Goal: Information Seeking & Learning: Learn about a topic

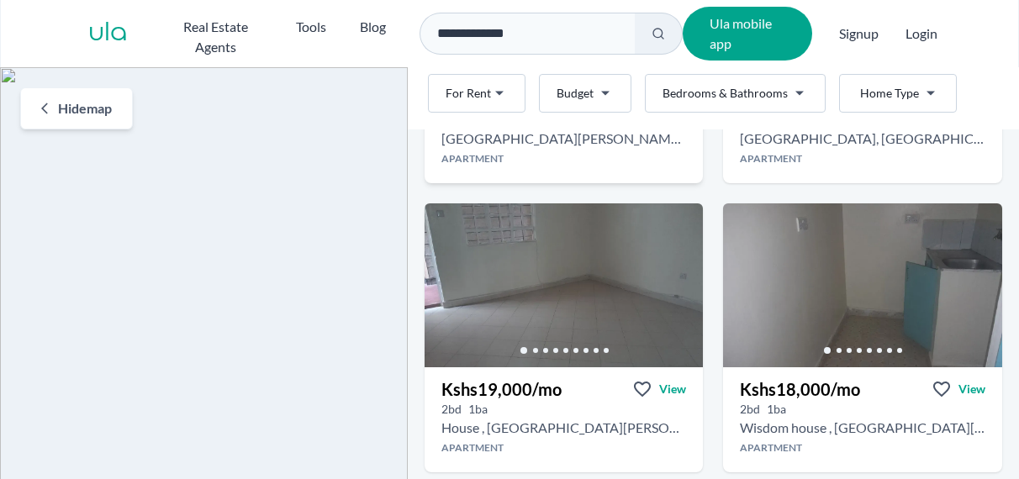
scroll to position [960, 0]
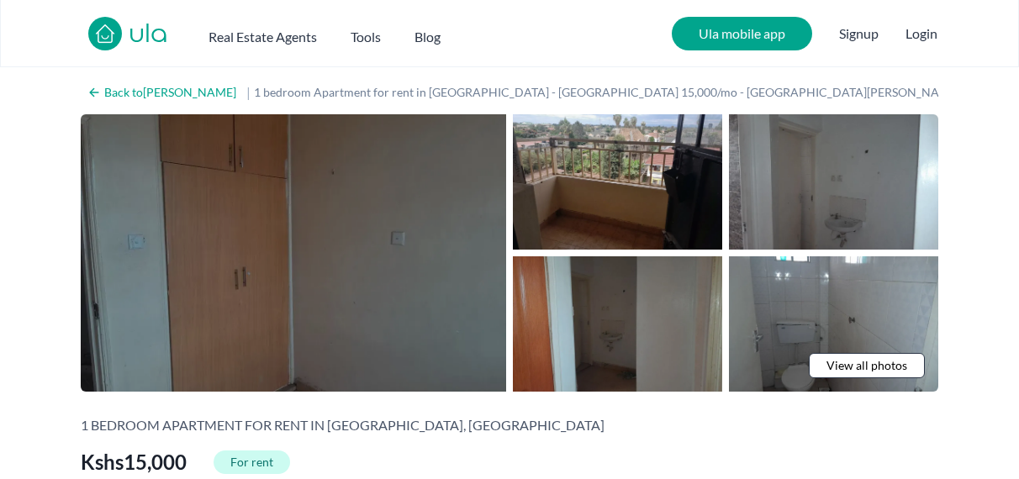
click at [368, 282] on img at bounding box center [294, 253] width 426 height 278
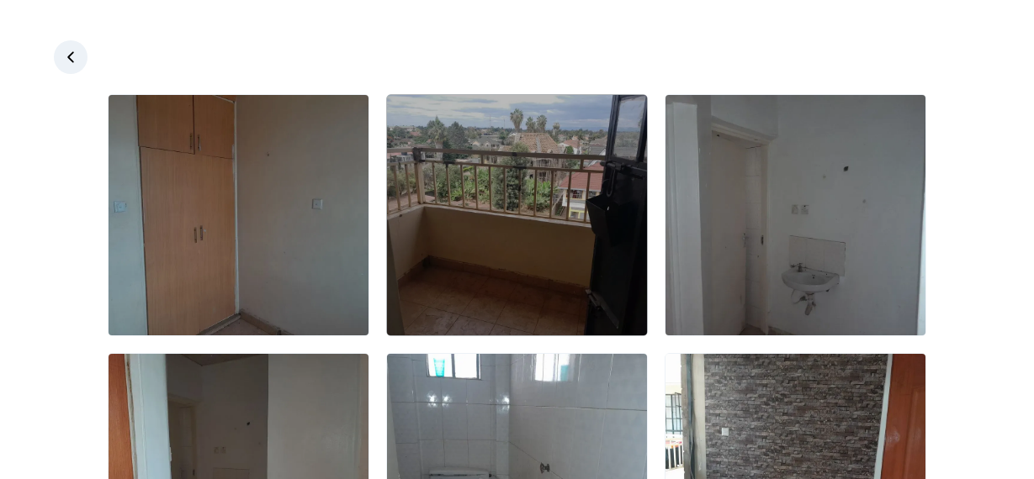
click at [596, 278] on img at bounding box center [517, 215] width 260 height 241
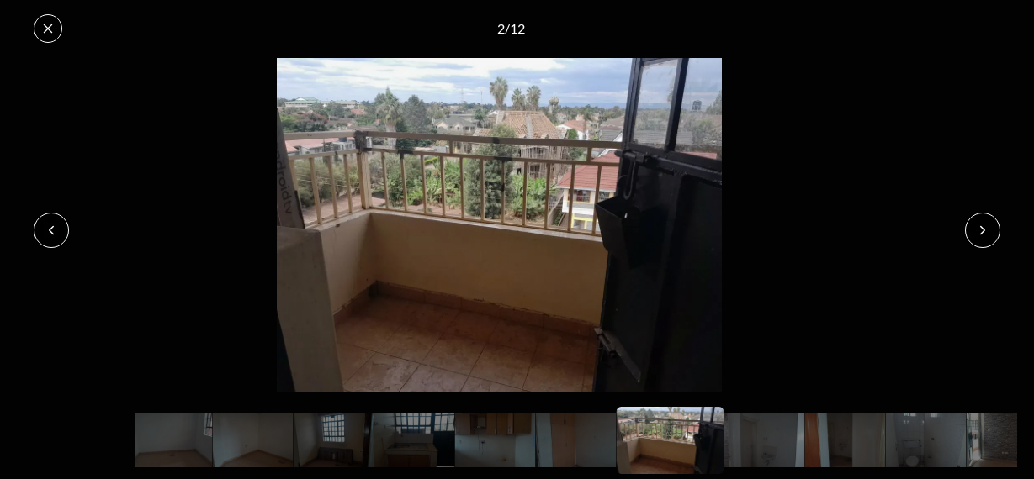
click at [983, 230] on icon at bounding box center [982, 230] width 13 height 13
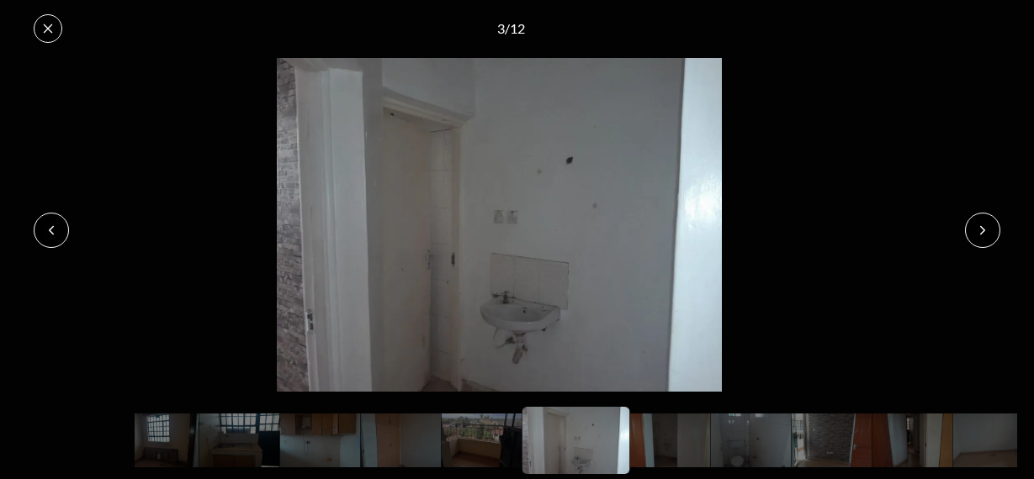
click at [983, 230] on icon at bounding box center [982, 230] width 13 height 13
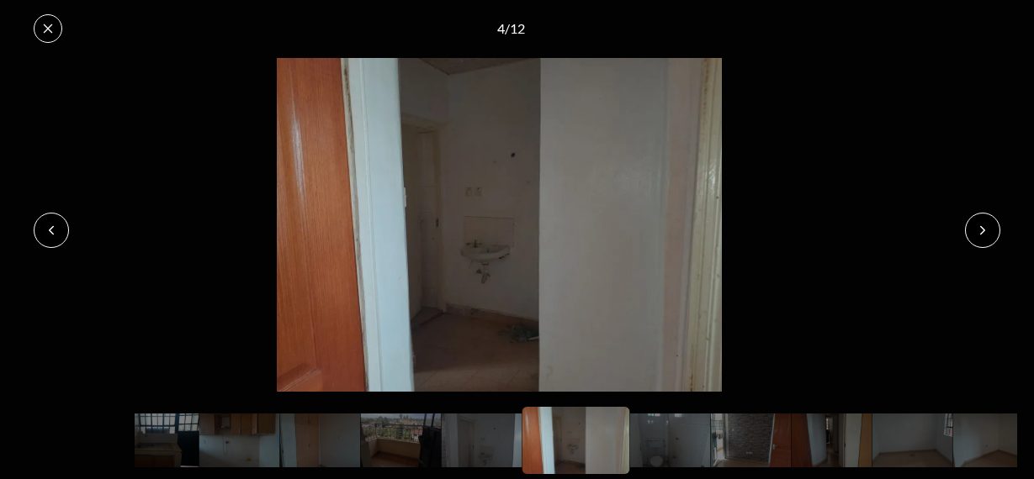
click at [983, 230] on icon at bounding box center [982, 230] width 13 height 13
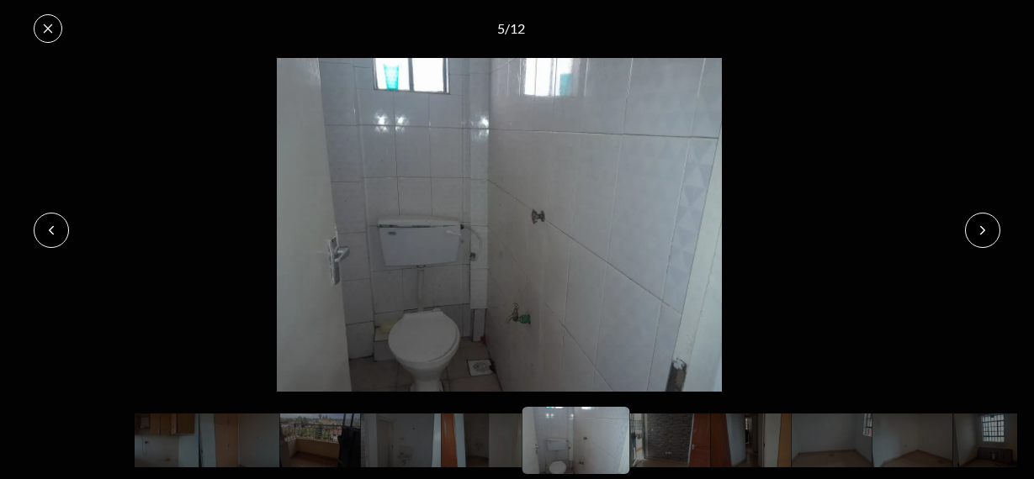
click at [983, 230] on icon at bounding box center [982, 230] width 13 height 13
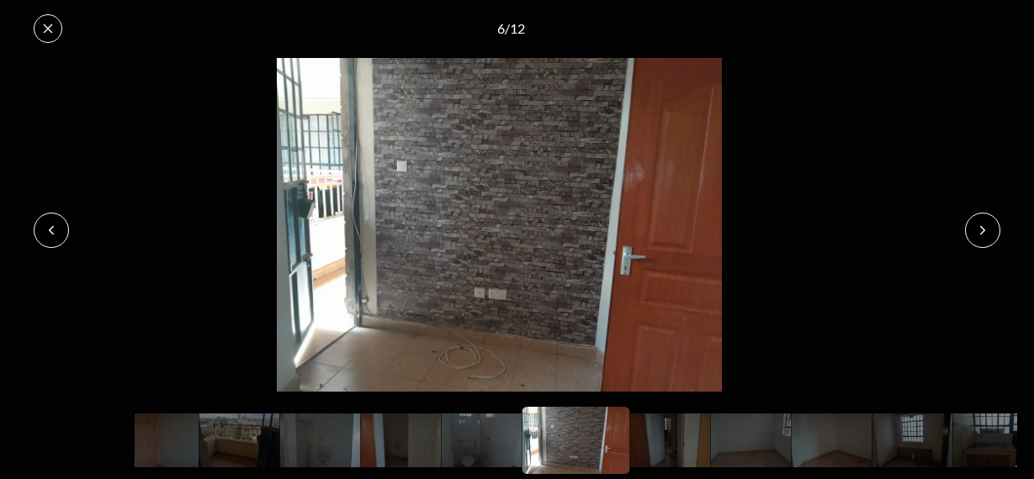
click at [983, 230] on icon at bounding box center [982, 230] width 13 height 13
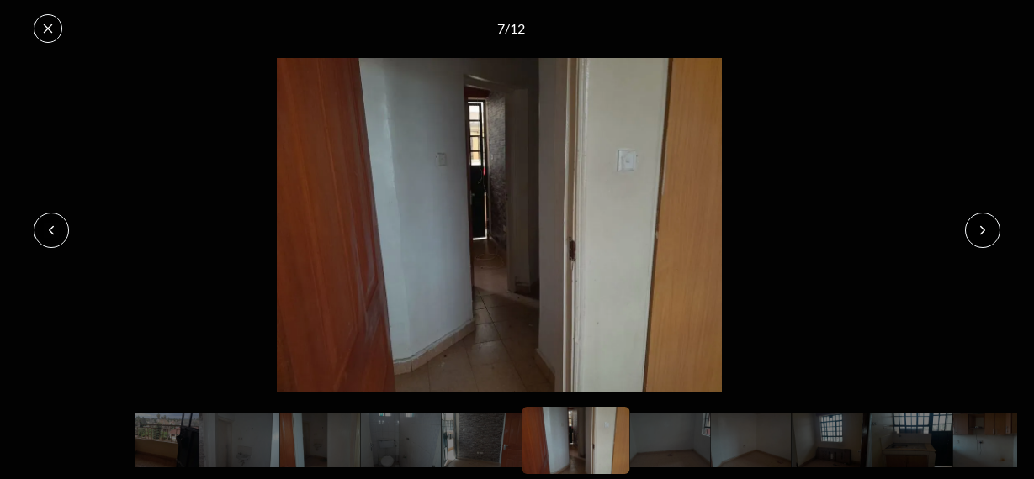
click at [983, 230] on icon at bounding box center [982, 230] width 13 height 13
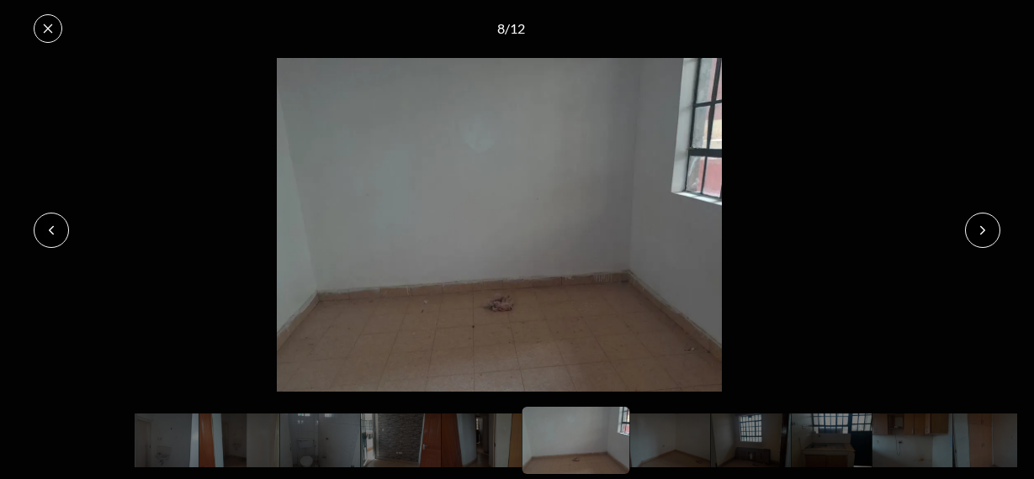
click at [983, 230] on icon at bounding box center [982, 230] width 13 height 13
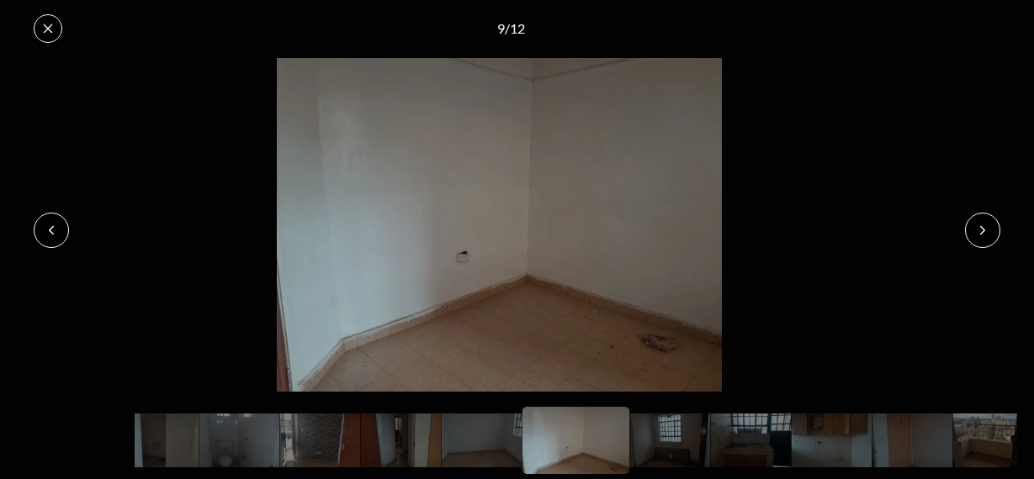
click at [983, 230] on icon at bounding box center [982, 230] width 13 height 13
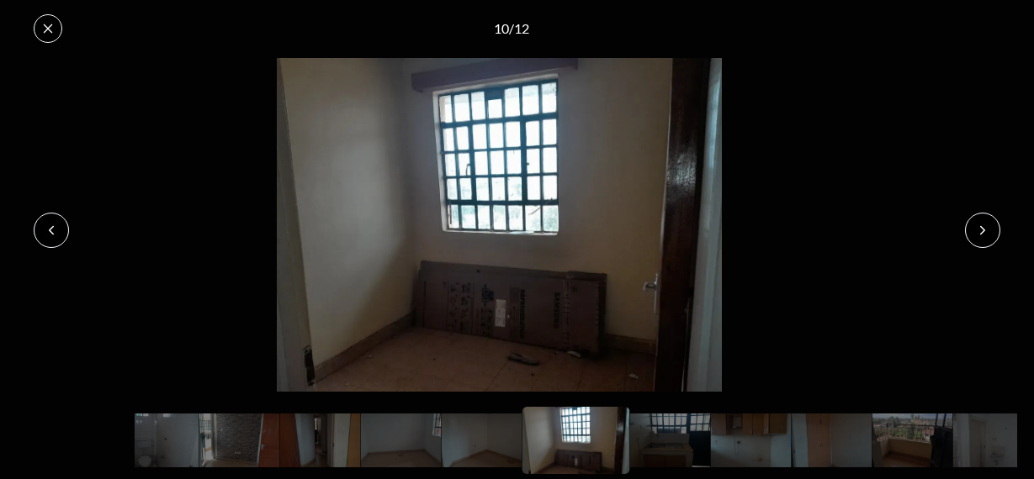
click at [983, 230] on icon at bounding box center [982, 230] width 13 height 13
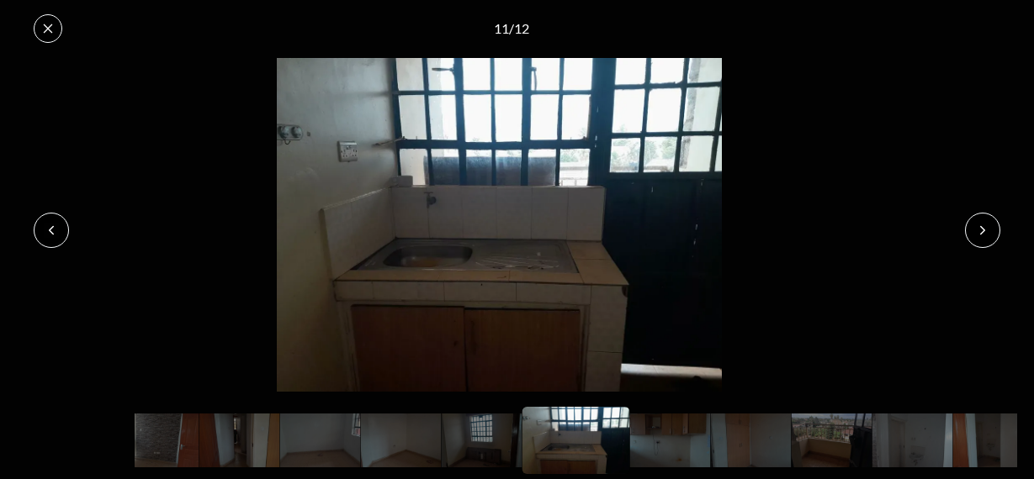
click at [977, 217] on button at bounding box center [982, 230] width 35 height 35
